Goal: Task Accomplishment & Management: Use online tool/utility

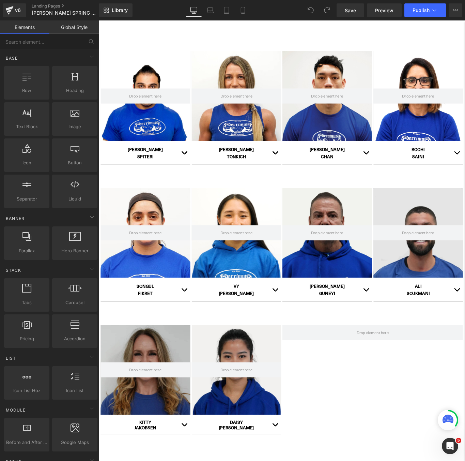
scroll to position [364, 0]
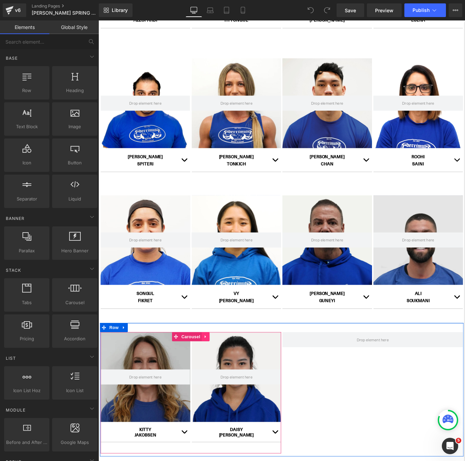
click at [218, 377] on icon at bounding box center [218, 375] width 1 height 3
click at [214, 377] on icon at bounding box center [214, 375] width 5 height 5
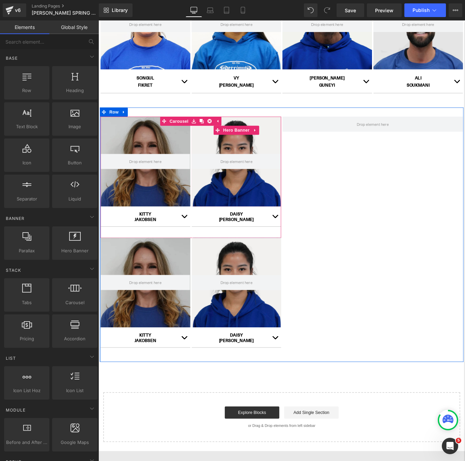
scroll to position [604, 0]
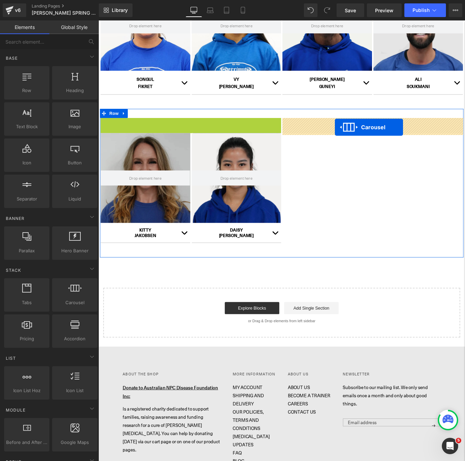
drag, startPoint x: 171, startPoint y: 134, endPoint x: 364, endPoint y: 141, distance: 193.7
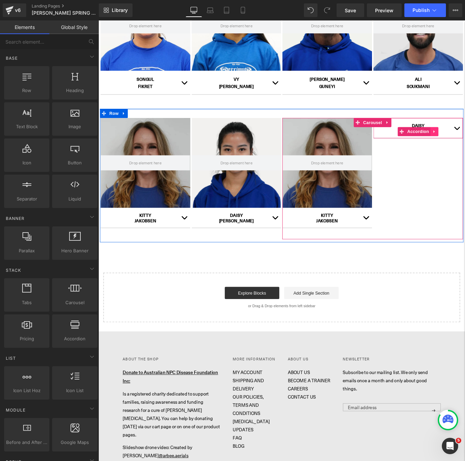
click at [352, 148] on span "Hero Banner" at bounding box center [355, 146] width 33 height 10
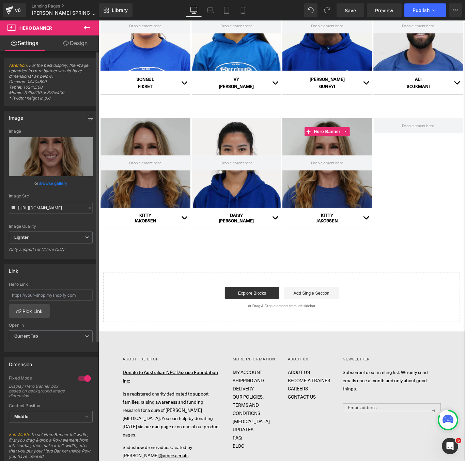
click at [52, 181] on link "Browse gallery" at bounding box center [53, 183] width 29 height 12
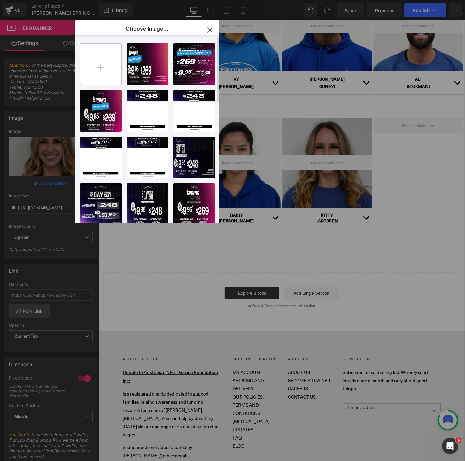
click at [108, 69] on input "file" at bounding box center [100, 64] width 41 height 41
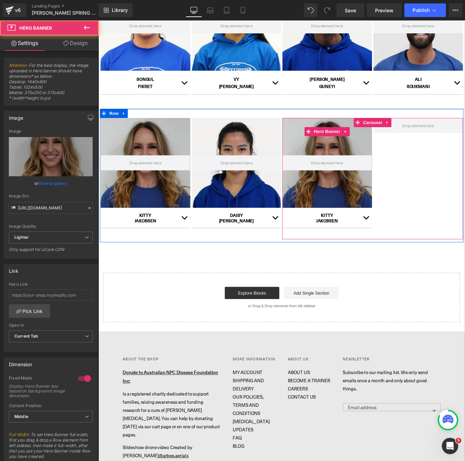
click at [394, 165] on div at bounding box center [355, 180] width 101 height 101
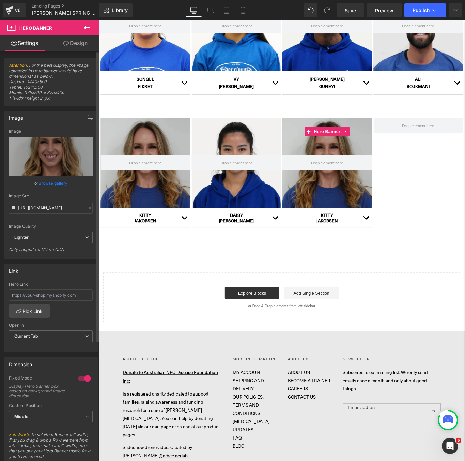
click at [44, 183] on link "Browse gallery" at bounding box center [53, 183] width 29 height 12
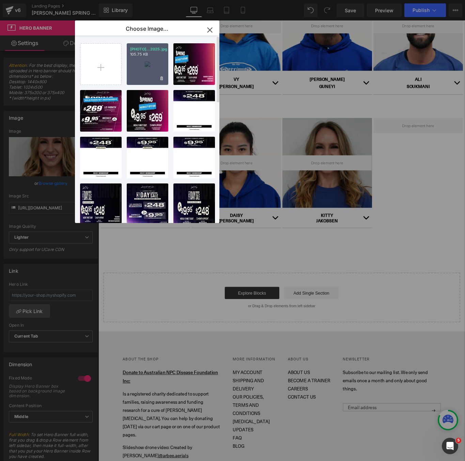
click at [163, 67] on div "[PHOTO]...2025.jpg 105.75 KB" at bounding box center [148, 64] width 42 height 42
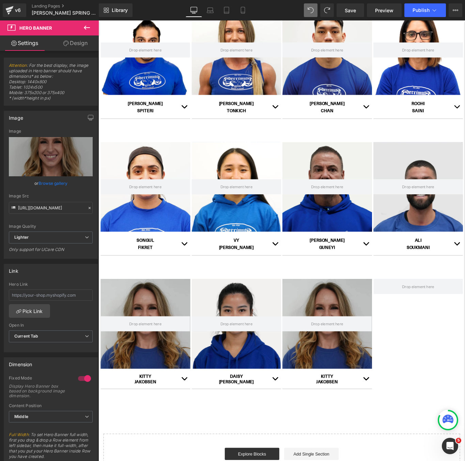
scroll to position [423, 0]
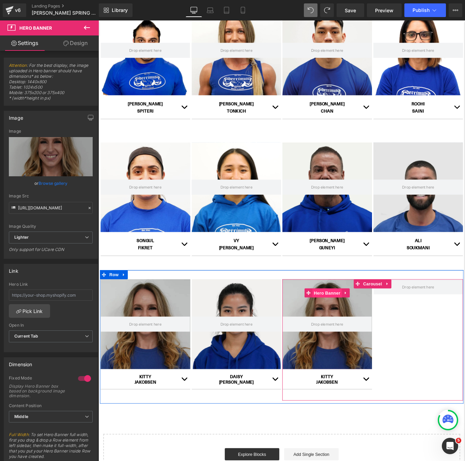
click at [356, 327] on span "Hero Banner" at bounding box center [355, 327] width 33 height 10
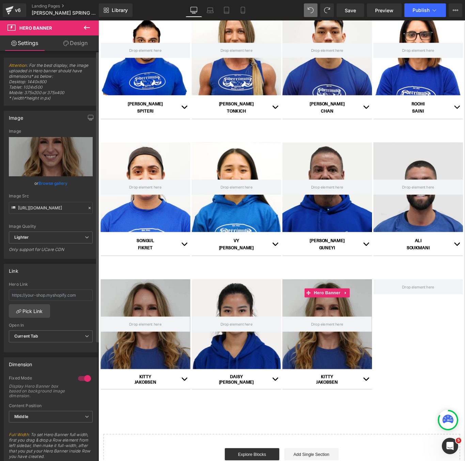
click at [48, 181] on link "Browse gallery" at bounding box center [53, 183] width 29 height 12
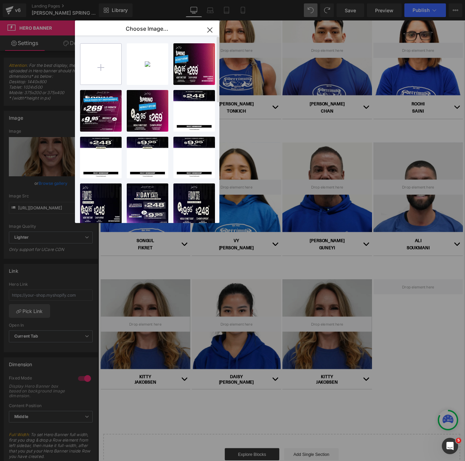
click at [100, 74] on input "file" at bounding box center [100, 64] width 41 height 41
type input "C:\fakepath\[PHOTO] Chantell Waho 2025 (1).jpg"
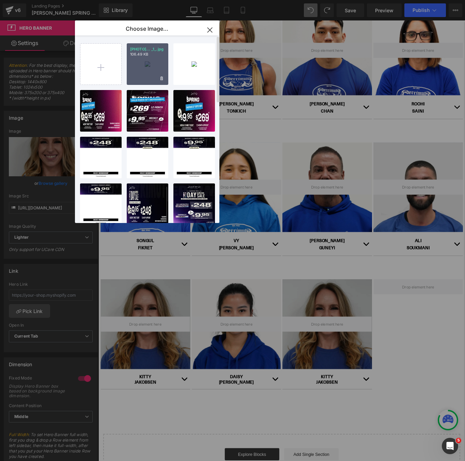
click at [144, 69] on div "[PHOTO]... _1_.jpg 106.49 KB" at bounding box center [148, 64] width 42 height 42
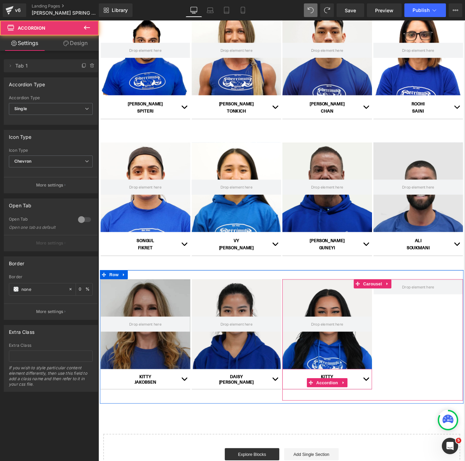
click at [399, 425] on span "button" at bounding box center [399, 425] width 0 height 0
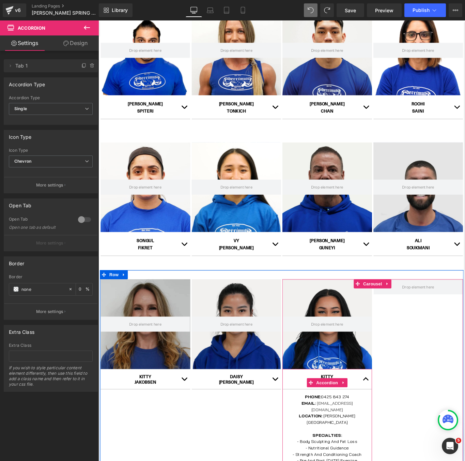
click at [398, 424] on button "button" at bounding box center [400, 423] width 14 height 22
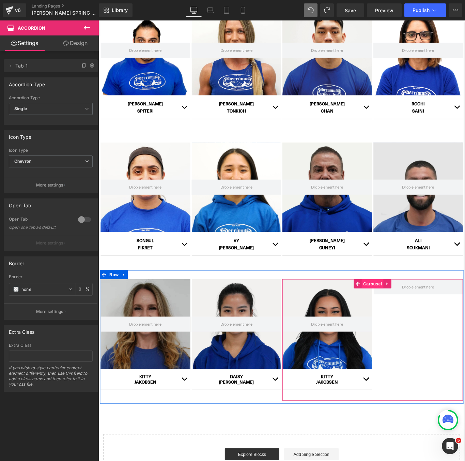
click at [411, 316] on link "Carousel" at bounding box center [402, 316] width 33 height 10
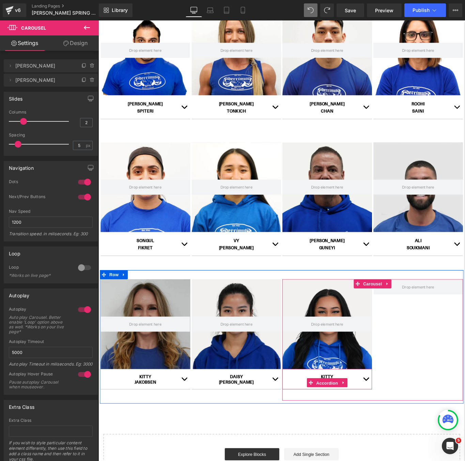
click at [354, 423] on span "Accordion" at bounding box center [356, 428] width 28 height 10
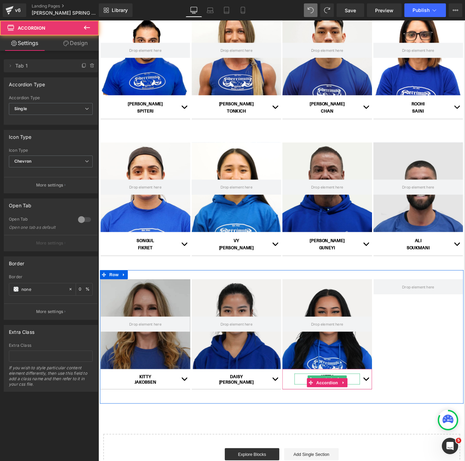
click at [353, 419] on span "Text Block" at bounding box center [352, 423] width 22 height 8
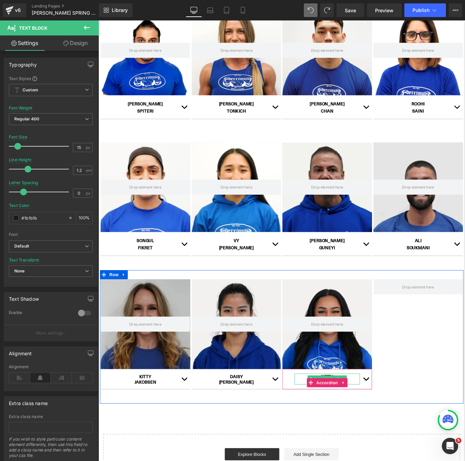
click at [326, 424] on p "JAKOBSEN" at bounding box center [356, 427] width 74 height 6
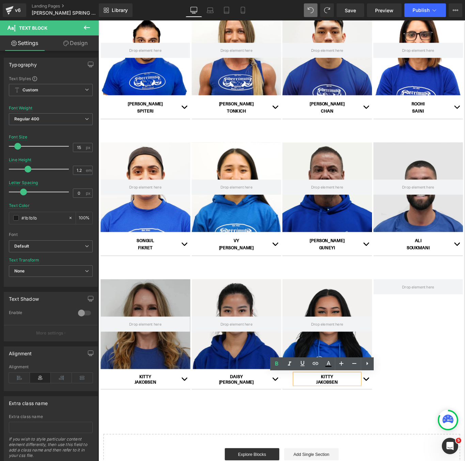
click at [339, 420] on p "KITTY" at bounding box center [356, 420] width 74 height 6
paste div
click at [352, 428] on b "JAKOBSEN" at bounding box center [355, 426] width 25 height 7
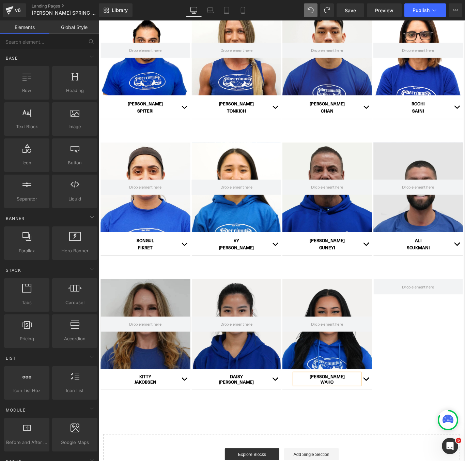
click at [363, 460] on div "Hero Banner CAROLINE SPRINGS Heading Row Hero Banner AARON AZZOPARDI Text Block…" at bounding box center [304, 94] width 412 height 893
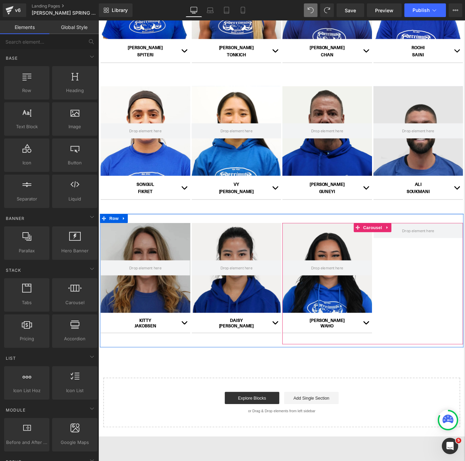
scroll to position [489, 0]
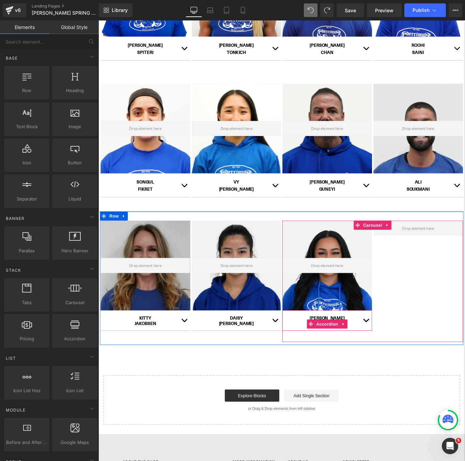
click at [397, 363] on button "button" at bounding box center [400, 357] width 14 height 22
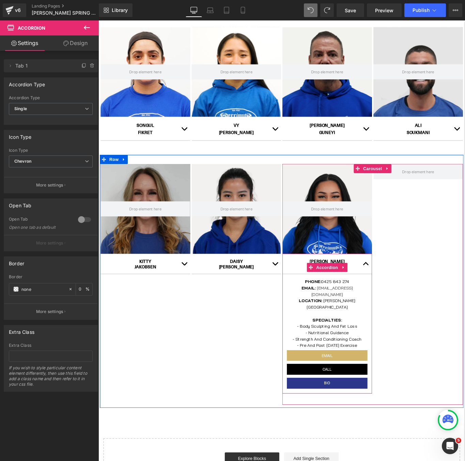
scroll to position [557, 0]
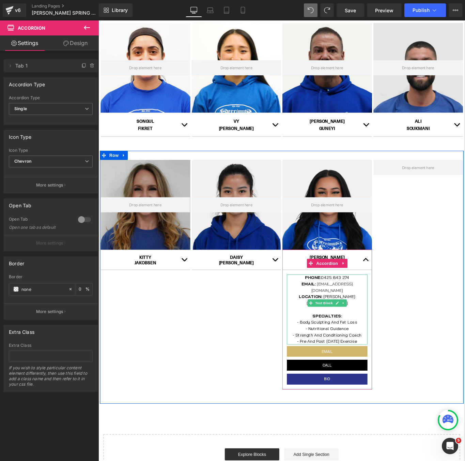
click at [380, 309] on span "0425 843 274" at bounding box center [365, 309] width 32 height 6
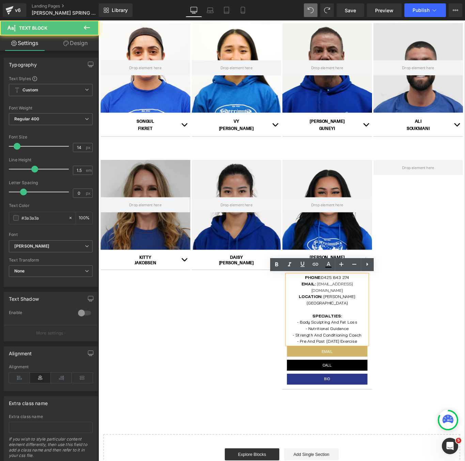
click at [381, 309] on p "PHONE: 0425 843 274" at bounding box center [355, 309] width 91 height 7
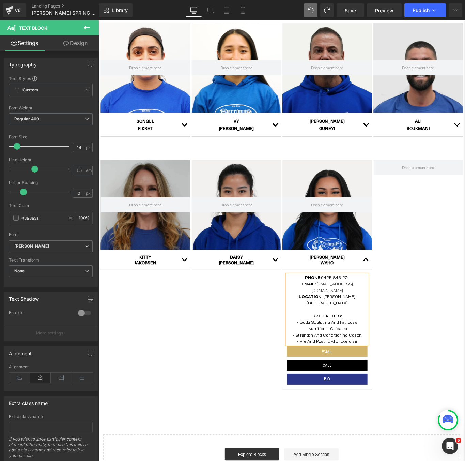
paste div
copy span "0476307059"
click at [357, 404] on link "Button" at bounding box center [352, 408] width 22 height 8
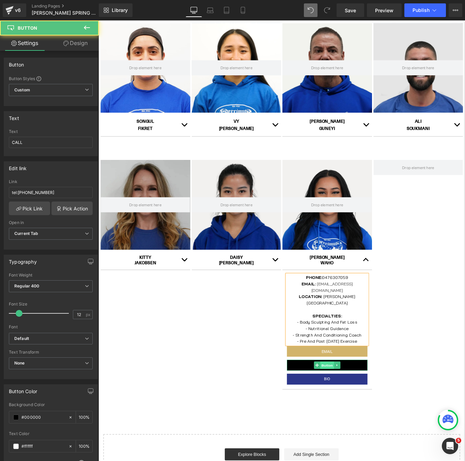
click at [357, 404] on span "Button" at bounding box center [356, 408] width 16 height 8
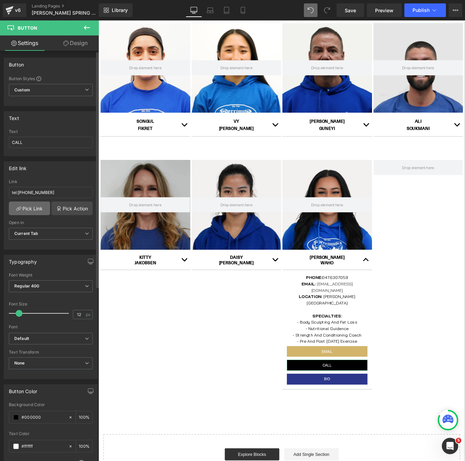
click at [37, 208] on link "Pick Link" at bounding box center [29, 208] width 41 height 14
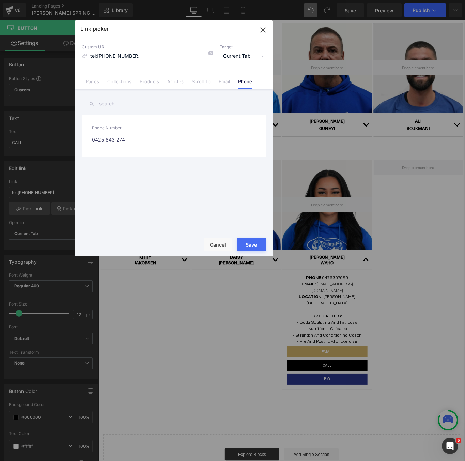
click at [163, 131] on label "Phone Number" at bounding box center [174, 128] width 164 height 7
click at [161, 134] on input "0425 843 274" at bounding box center [174, 140] width 164 height 14
paste input "76307059"
type input "0476307059"
drag, startPoint x: 257, startPoint y: 245, endPoint x: 178, endPoint y: 252, distance: 79.4
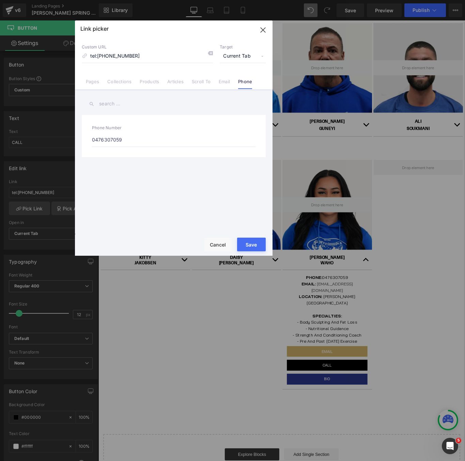
click at [257, 245] on button "Save" at bounding box center [251, 245] width 29 height 14
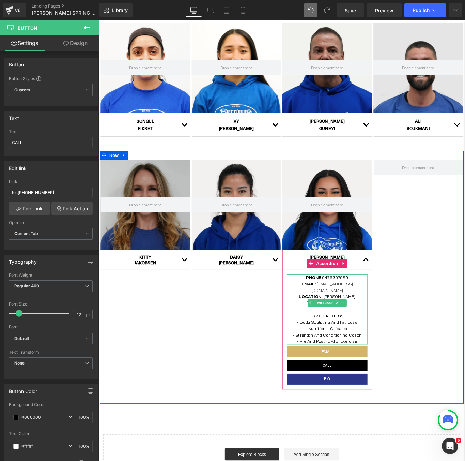
click at [385, 317] on span "kathrynjj@gmail.com" at bounding box center [361, 319] width 47 height 13
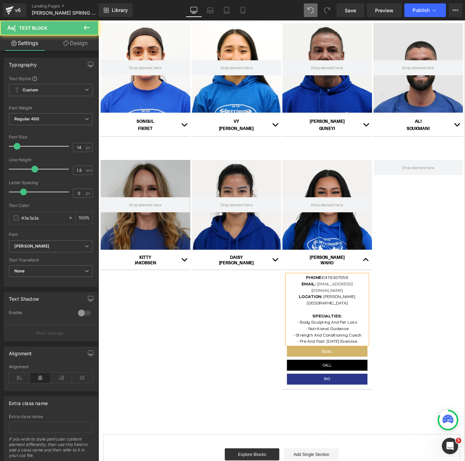
click at [387, 327] on p "LOCATION: Caroline Springs" at bounding box center [355, 334] width 91 height 14
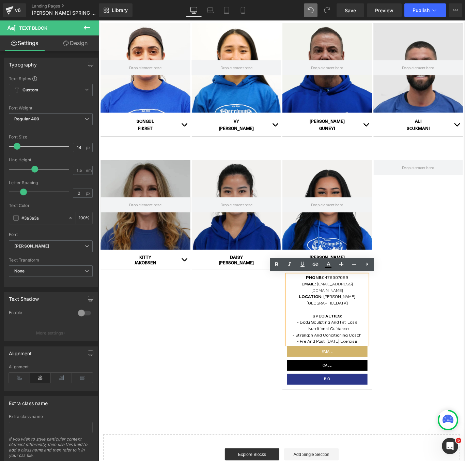
click at [392, 356] on p "- Body Sculpting And Fat Loss" at bounding box center [355, 359] width 91 height 7
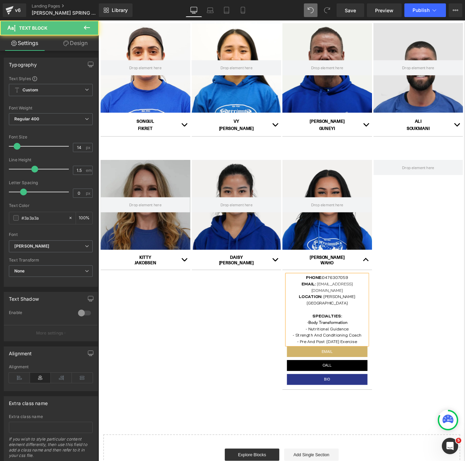
click at [335, 364] on font "- Nutritional Guidance" at bounding box center [356, 367] width 48 height 6
click at [335, 364] on font "- o d yRecomposition" at bounding box center [356, 367] width 48 height 6
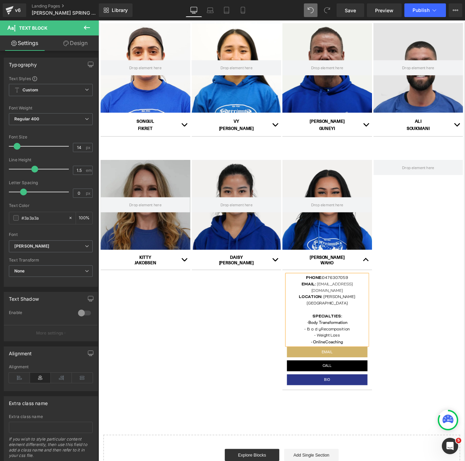
click at [354, 378] on span "- OnlineCoaching" at bounding box center [356, 381] width 36 height 7
click at [357, 371] on font "- WeightLoss" at bounding box center [355, 374] width 29 height 6
click at [346, 364] on font "- B o d yRecomposition" at bounding box center [355, 367] width 51 height 6
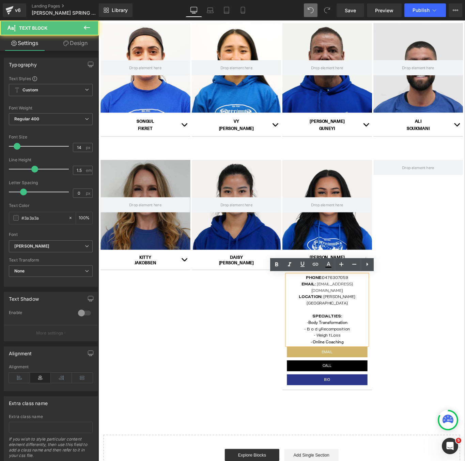
click at [346, 364] on font "- B o d yRecomposition" at bounding box center [355, 367] width 51 height 6
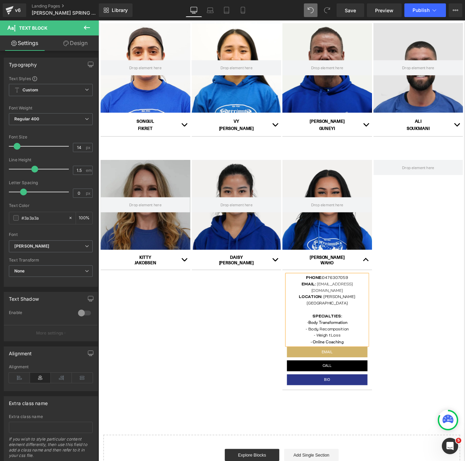
click at [425, 388] on div "Hero Banner CHANTELL WAHO Text Block PHONE: 0476307059 EMAIL: wsociety.coaching…" at bounding box center [407, 308] width 205 height 262
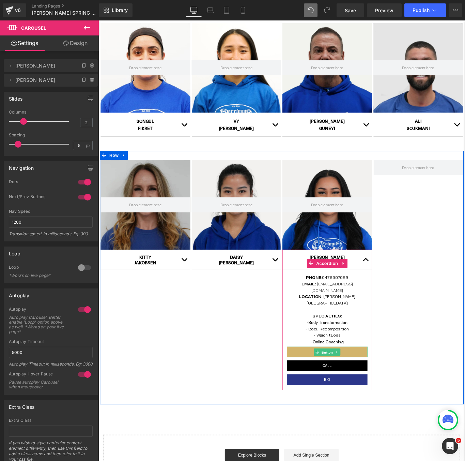
click at [356, 389] on span "Button" at bounding box center [356, 393] width 16 height 8
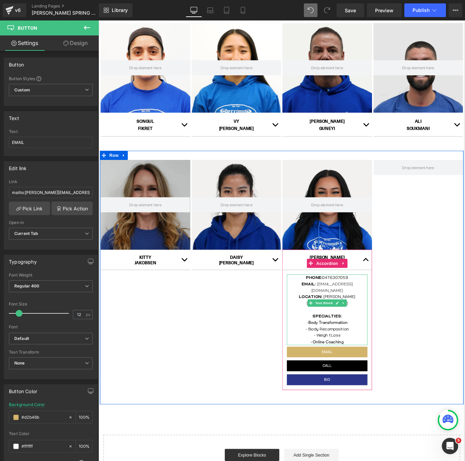
click at [399, 315] on p "EMAIL: wsociety.coaching@gmail.com" at bounding box center [355, 320] width 91 height 14
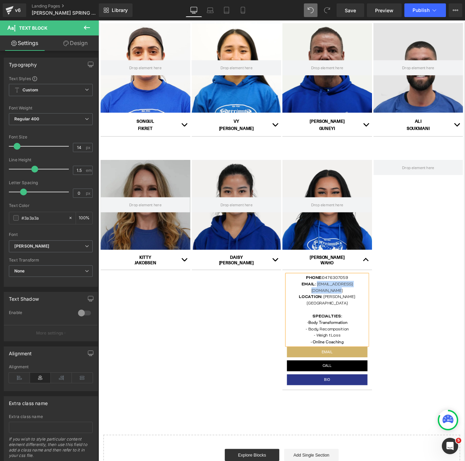
copy span "wsociety.coaching@gmail.com"
click at [358, 389] on span "Button" at bounding box center [356, 393] width 16 height 8
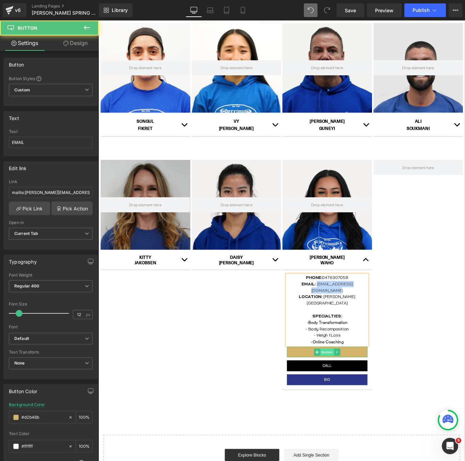
click at [358, 389] on link "Button" at bounding box center [352, 393] width 22 height 8
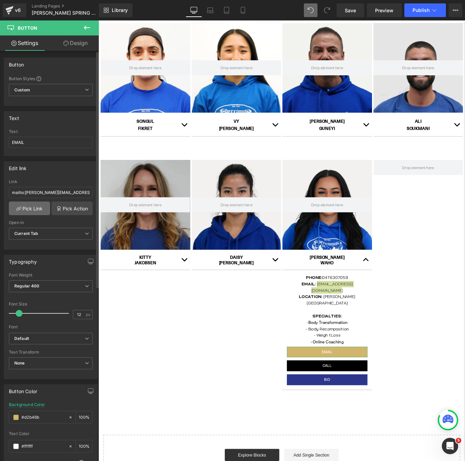
click at [41, 204] on link "Pick Link" at bounding box center [29, 208] width 41 height 14
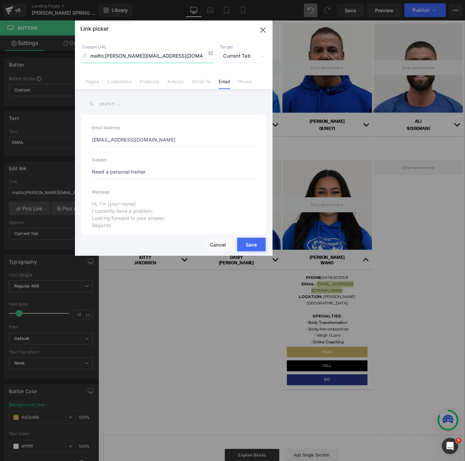
scroll to position [0, 19]
click at [160, 146] on input "kathrynjj@gmail.com" at bounding box center [174, 140] width 164 height 14
paste input "wsociety.coaching"
type input "wsociety.coaching@gmail.com"
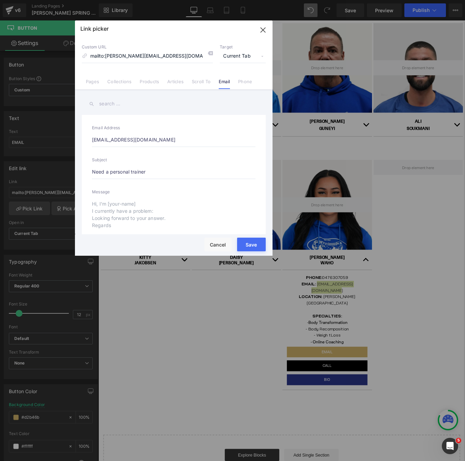
click at [252, 243] on button "Save" at bounding box center [251, 245] width 29 height 14
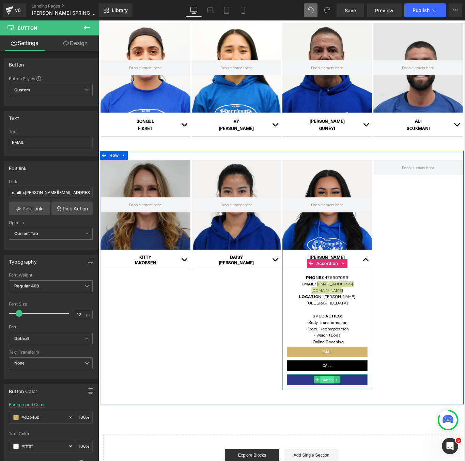
click at [356, 420] on span "Button" at bounding box center [356, 424] width 16 height 8
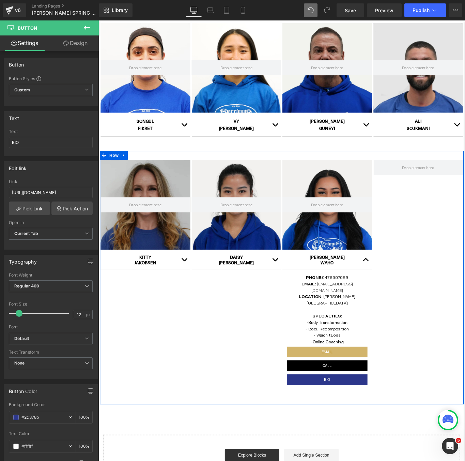
click at [280, 409] on div "Hero Banner KITTY JAKOBSEN Text Block PHONE: 0425 843 274 EMAIL: kathrynjj@gmai…" at bounding box center [304, 309] width 409 height 285
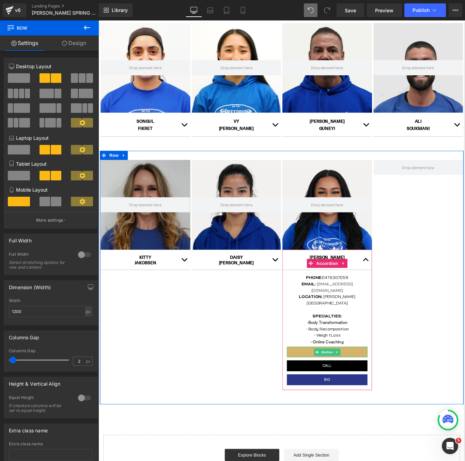
click at [354, 389] on span "Button" at bounding box center [356, 393] width 16 height 8
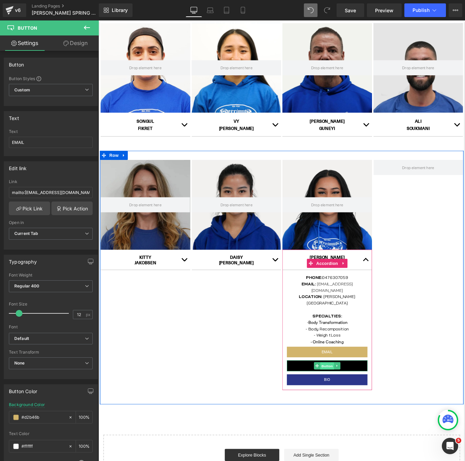
click at [359, 405] on span "Button" at bounding box center [356, 409] width 16 height 8
click at [356, 420] on span "Button" at bounding box center [356, 424] width 16 height 8
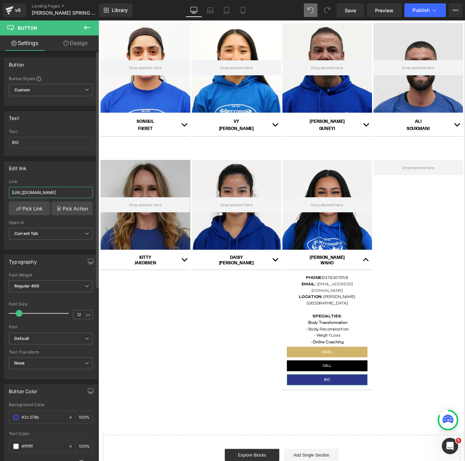
click at [37, 194] on input "https://cdn.shopify.com/s/files/1/0284/2660/0500/files/BIO_CS_Kitty.pdf?v=17419…" at bounding box center [51, 192] width 84 height 11
paste input "hantell_Waho_2025.pdf?v=1757562432"
type input "https://cdn.shopify.com/s/files/1/0284/2660/0500/files/BIO_Chantell_Waho_2025.p…"
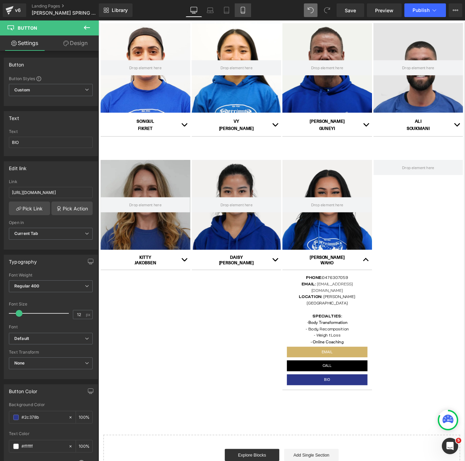
scroll to position [0, 0]
click at [241, 11] on icon at bounding box center [243, 10] width 4 height 6
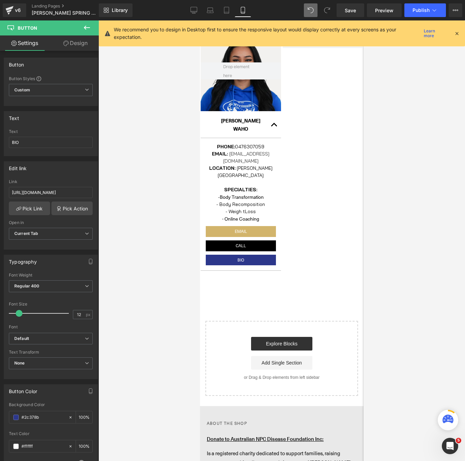
scroll to position [1046, 0]
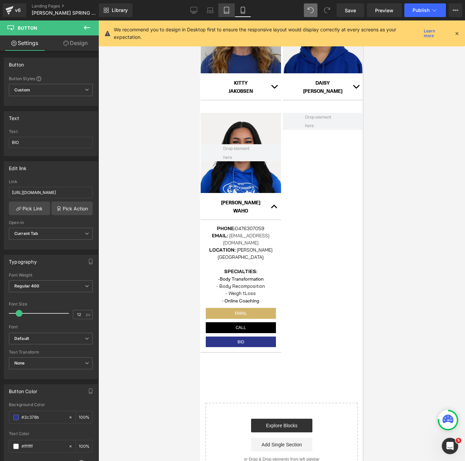
click at [229, 10] on icon at bounding box center [226, 10] width 7 height 7
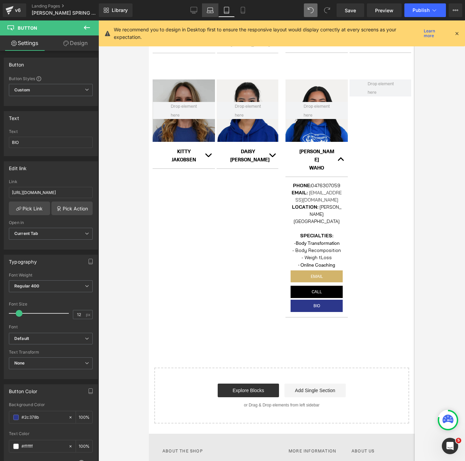
click at [215, 10] on link "Laptop" at bounding box center [210, 10] width 16 height 14
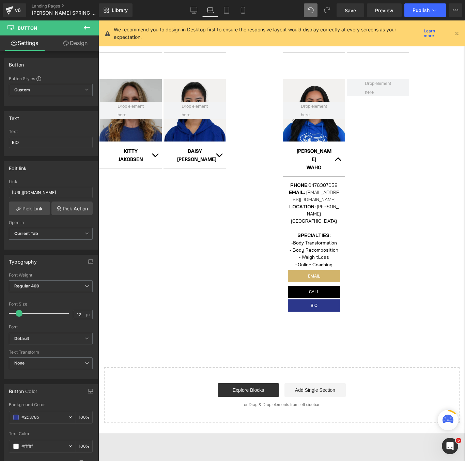
scroll to position [545, 0]
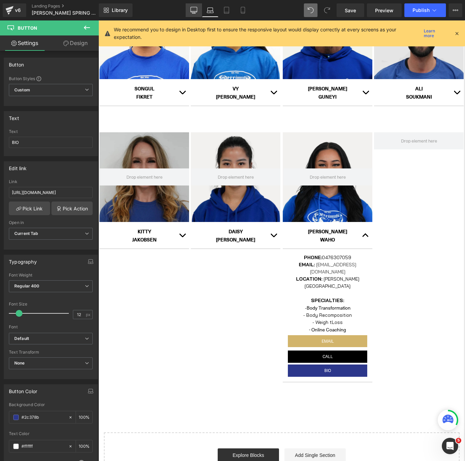
click at [201, 13] on link "Desktop" at bounding box center [194, 10] width 16 height 14
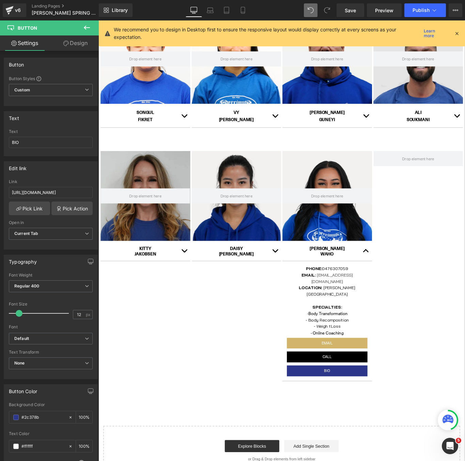
scroll to position [581, 0]
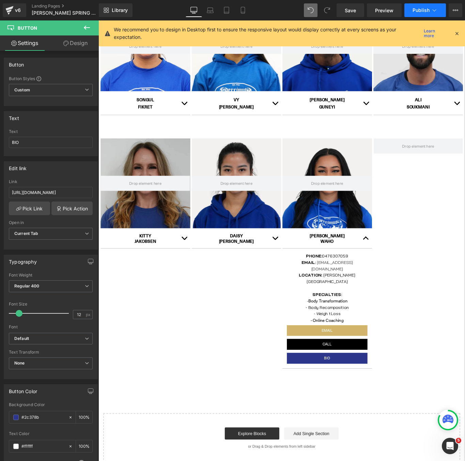
click at [428, 14] on button "Publish" at bounding box center [425, 10] width 42 height 14
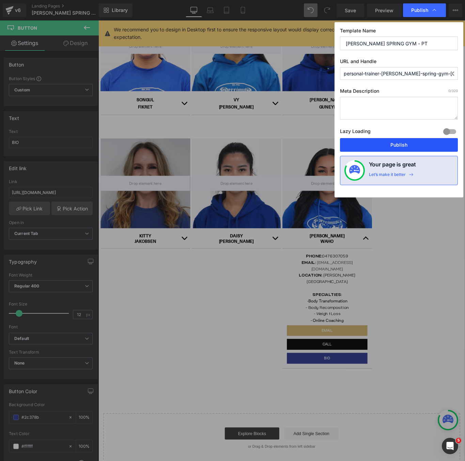
click at [417, 147] on button "Publish" at bounding box center [399, 145] width 118 height 14
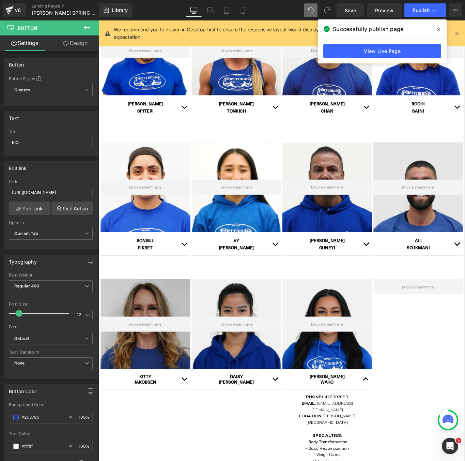
scroll to position [428, 0]
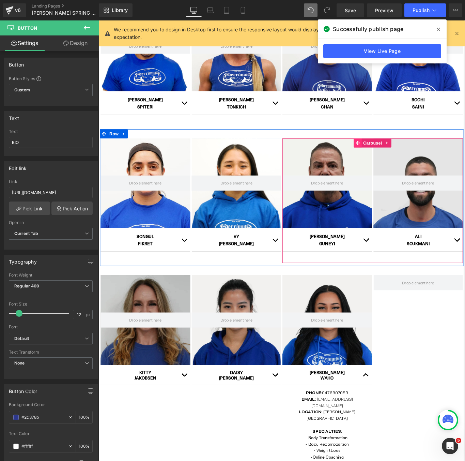
click at [393, 158] on span at bounding box center [390, 158] width 9 height 10
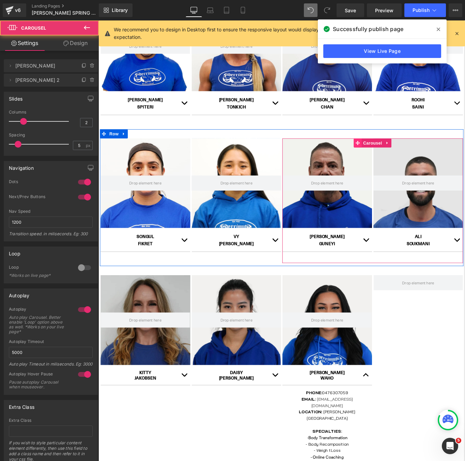
click at [390, 159] on icon at bounding box center [390, 157] width 5 height 5
click at [417, 159] on span "Carousel" at bounding box center [407, 158] width 25 height 10
click at [414, 159] on span "Carousel" at bounding box center [407, 158] width 25 height 10
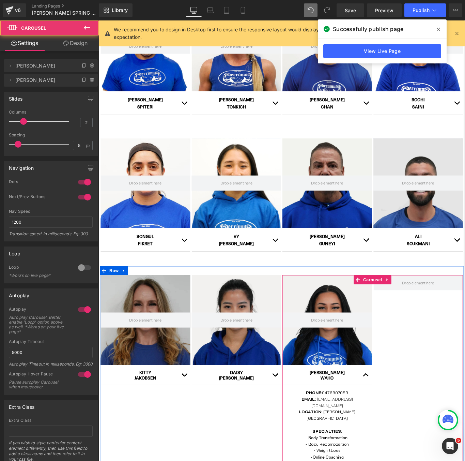
click at [436, 349] on div "Hero Banner CHANTELL WAHO Text Block PHONE: 0476307059 EMAIL: wsociety.coaching…" at bounding box center [407, 438] width 205 height 262
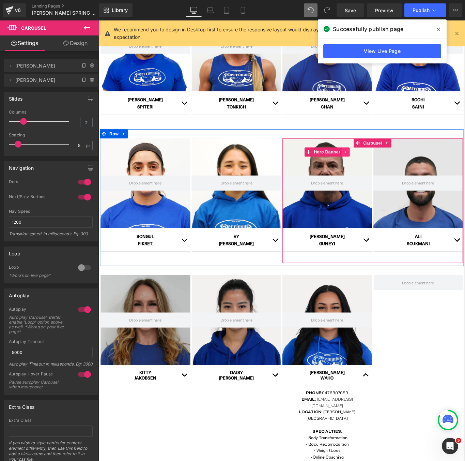
click at [374, 167] on icon at bounding box center [376, 168] width 5 height 5
click at [380, 171] on link at bounding box center [381, 168] width 9 height 10
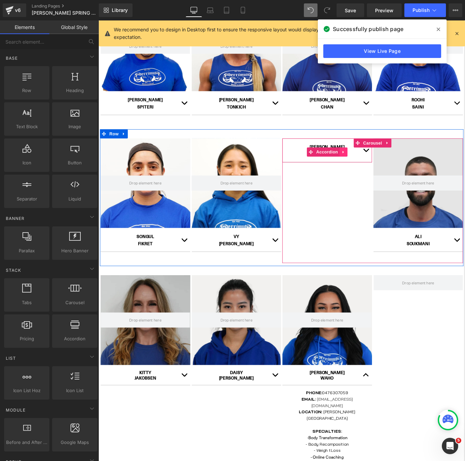
click at [373, 172] on link at bounding box center [374, 168] width 9 height 10
click at [375, 170] on link at bounding box center [378, 168] width 9 height 10
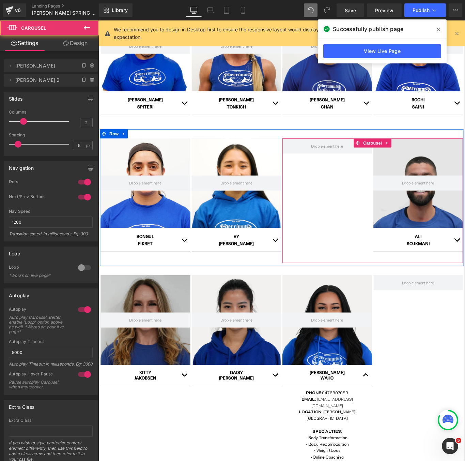
click at [385, 201] on div "Hero Banner ALI SOUKMANI Text Block" at bounding box center [407, 218] width 205 height 131
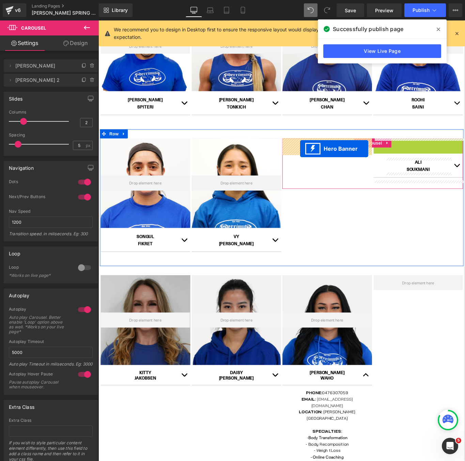
drag, startPoint x: 437, startPoint y: 167, endPoint x: 325, endPoint y: 165, distance: 111.5
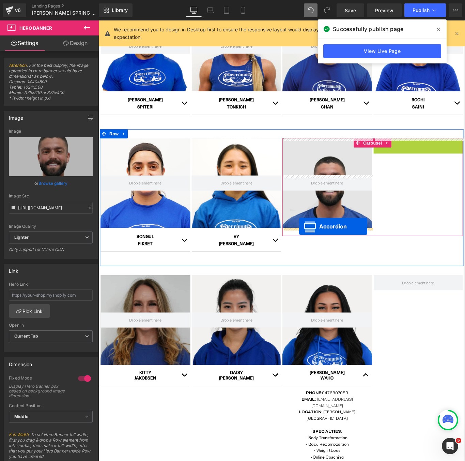
drag, startPoint x: 438, startPoint y: 170, endPoint x: 324, endPoint y: 252, distance: 140.2
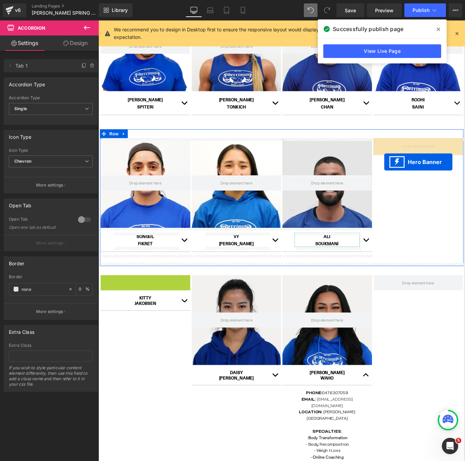
drag, startPoint x: 129, startPoint y: 321, endPoint x: 420, endPoint y: 180, distance: 324.0
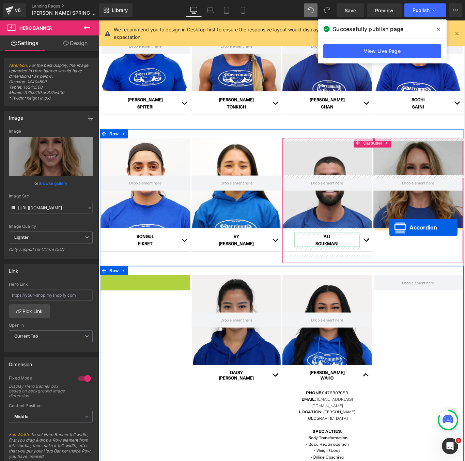
drag, startPoint x: 130, startPoint y: 321, endPoint x: 426, endPoint y: 253, distance: 303.1
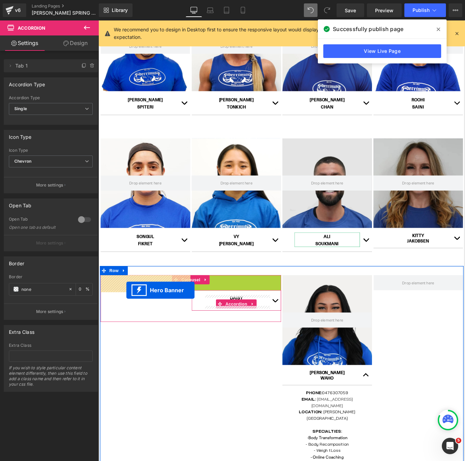
drag, startPoint x: 233, startPoint y: 322, endPoint x: 130, endPoint y: 323, distance: 103.3
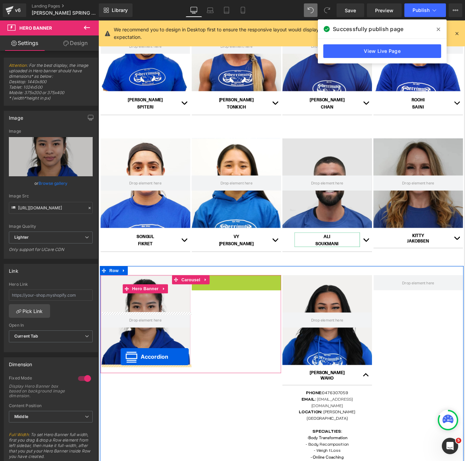
drag, startPoint x: 234, startPoint y: 320, endPoint x: 123, endPoint y: 398, distance: 135.2
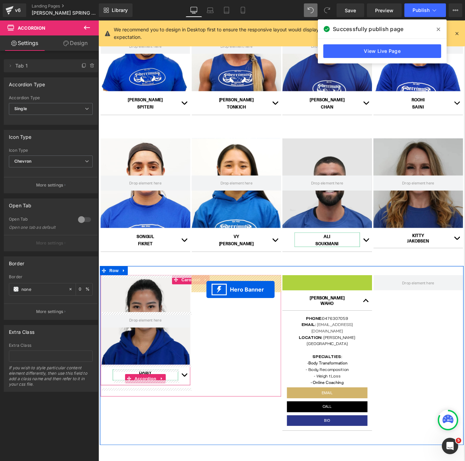
drag, startPoint x: 337, startPoint y: 321, endPoint x: 220, endPoint y: 322, distance: 116.5
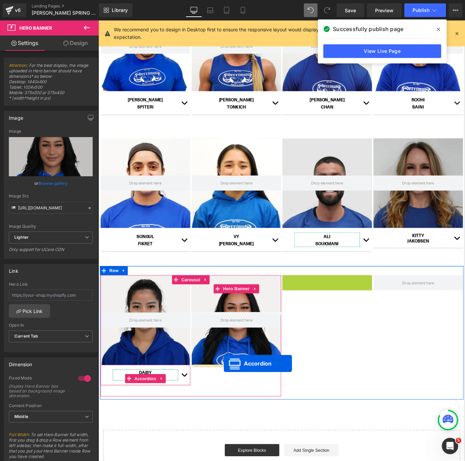
drag, startPoint x: 338, startPoint y: 320, endPoint x: 239, endPoint y: 406, distance: 130.4
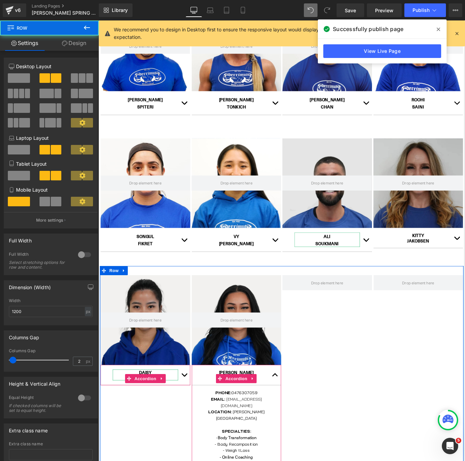
click at [345, 387] on div "Hero Banner DAISY NGUYEN Text Block PHONE: 0423745678 EMAIL: h.nguyenn0620@gmai…" at bounding box center [304, 438] width 409 height 285
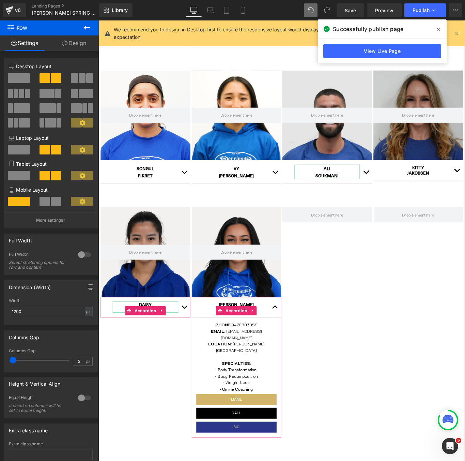
scroll to position [509, 0]
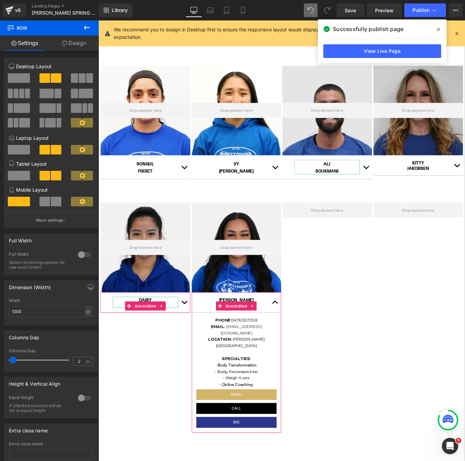
click at [442, 28] on span at bounding box center [438, 29] width 11 height 11
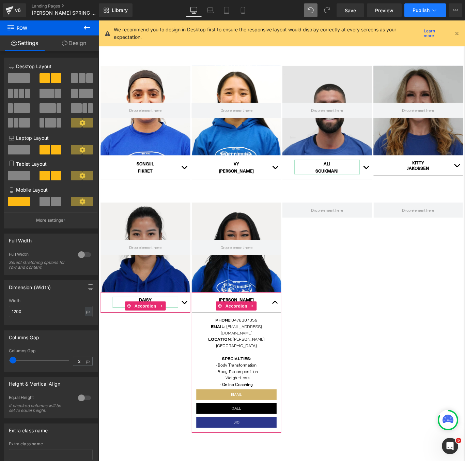
click at [429, 12] on span "Publish" at bounding box center [421, 9] width 17 height 5
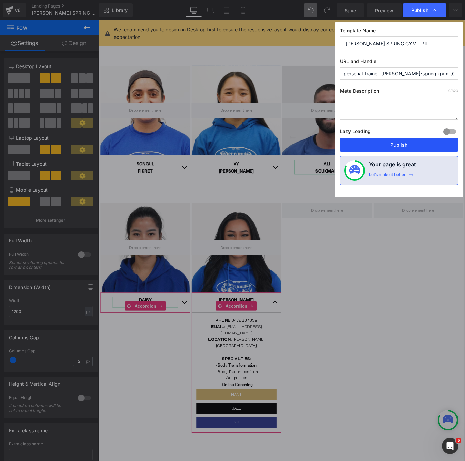
drag, startPoint x: 388, startPoint y: 145, endPoint x: 325, endPoint y: 140, distance: 62.9
click at [388, 145] on button "Publish" at bounding box center [399, 145] width 118 height 14
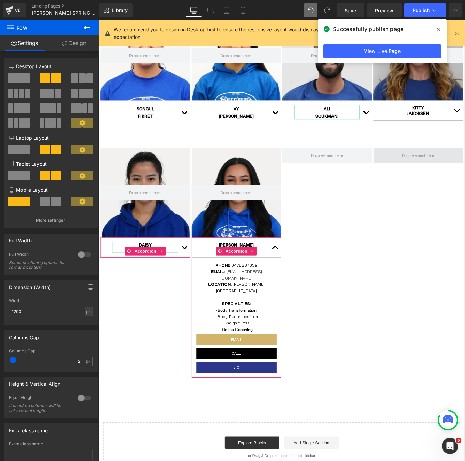
scroll to position [583, 0]
